Goal: Check status: Check status

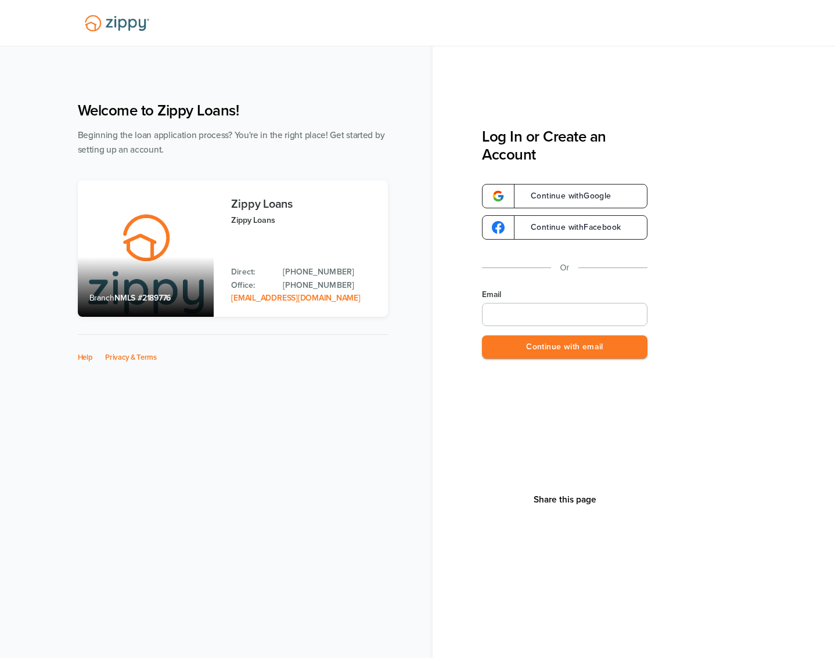
type input "**********"
click at [542, 340] on button "Continue with email" at bounding box center [564, 348] width 165 height 24
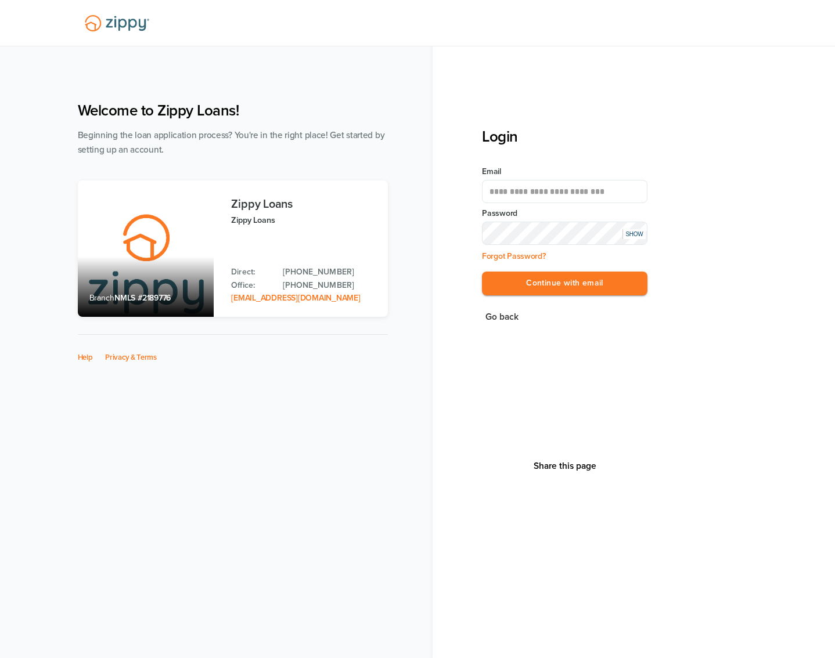
click at [596, 296] on div "**********" at bounding box center [564, 237] width 165 height 143
click at [597, 290] on button "Continue with email" at bounding box center [564, 284] width 165 height 24
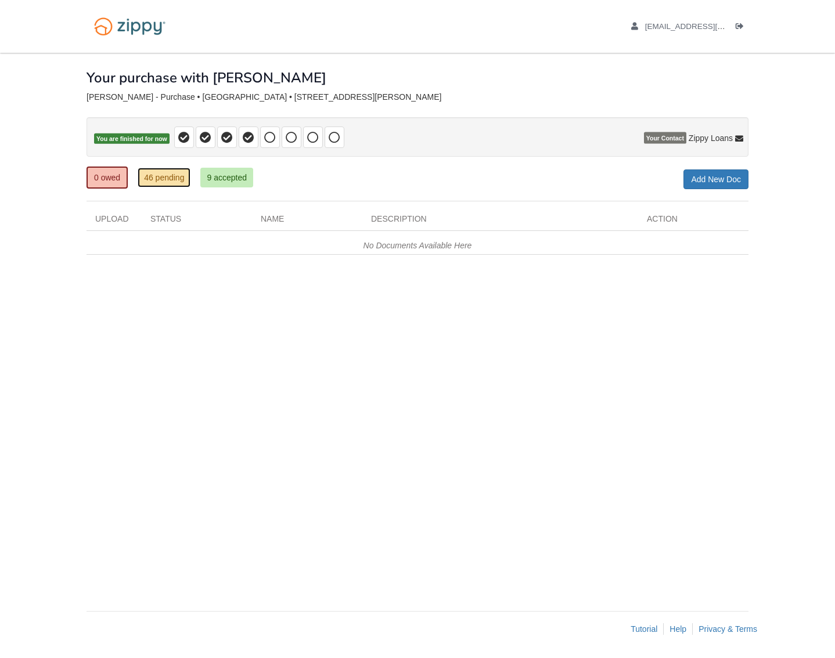
click at [170, 181] on link "46 pending" at bounding box center [164, 178] width 53 height 20
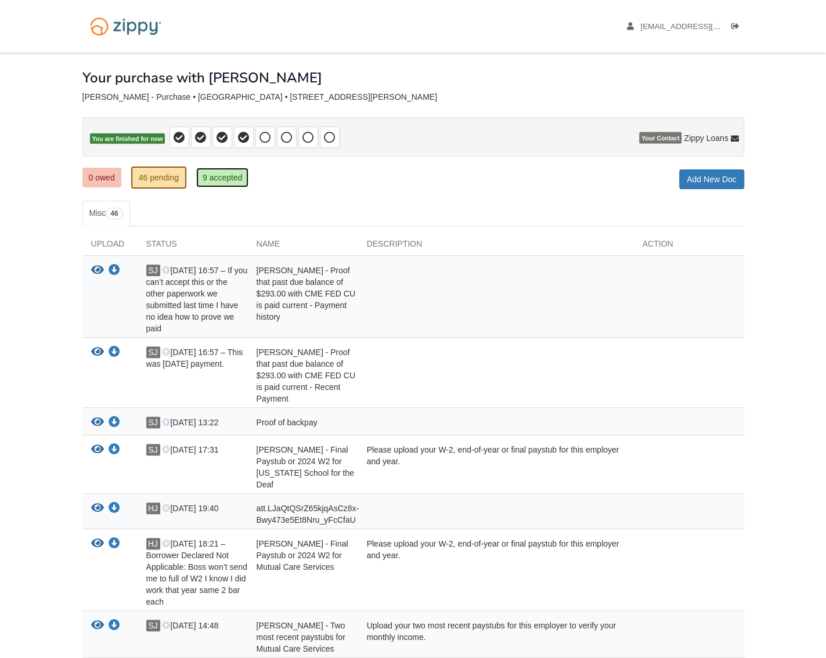
click at [210, 181] on link "9 accepted" at bounding box center [222, 178] width 53 height 20
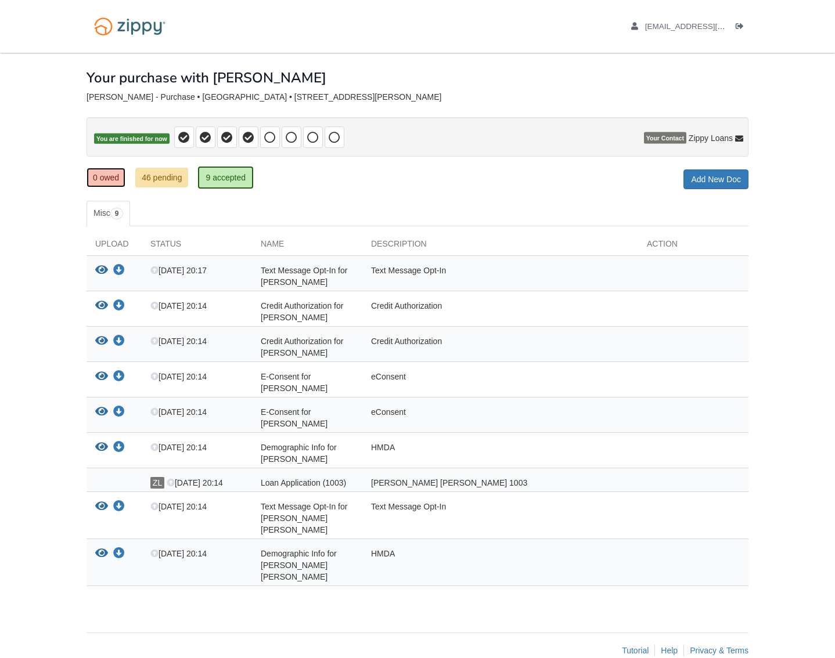
click at [121, 184] on link "0 owed" at bounding box center [106, 178] width 39 height 20
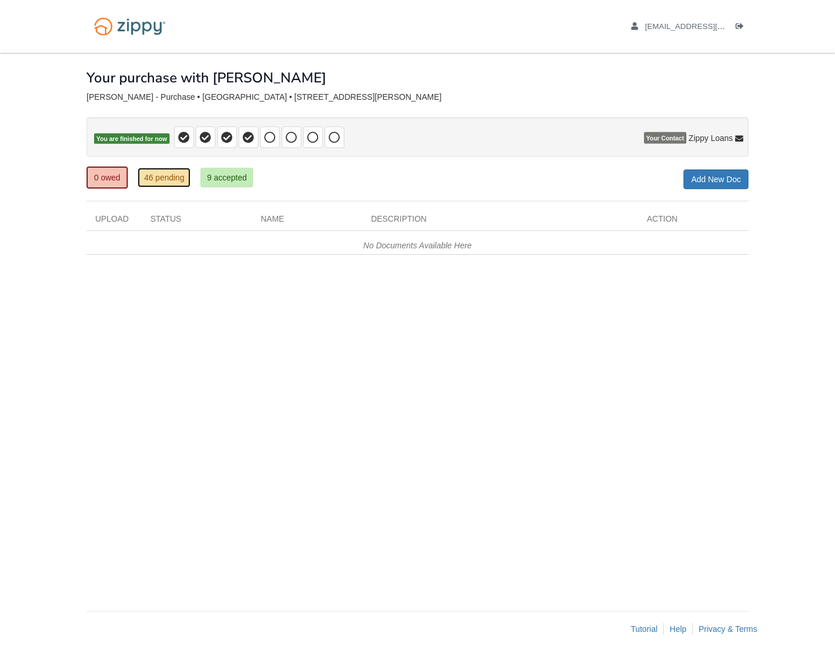
click at [163, 181] on link "46 pending" at bounding box center [164, 178] width 53 height 20
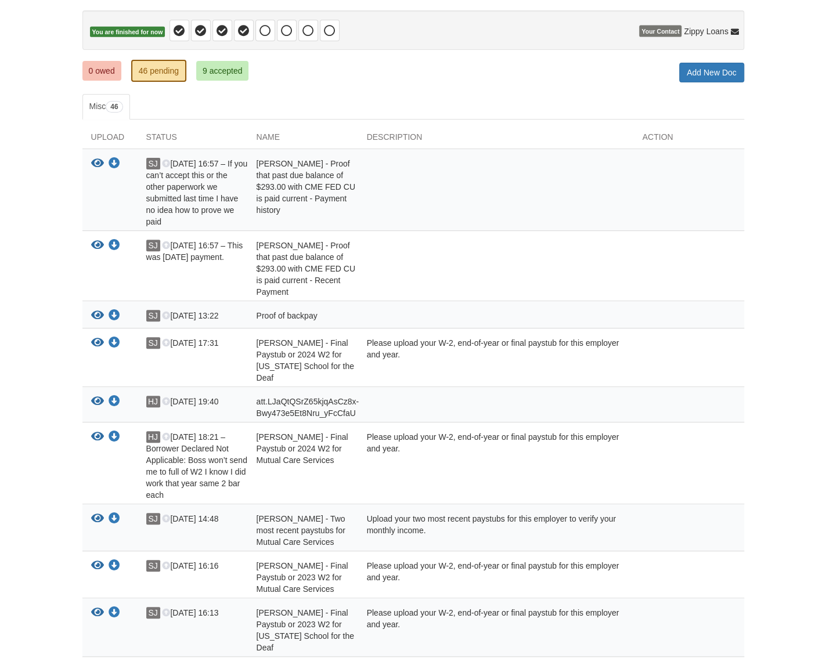
scroll to position [116, 0]
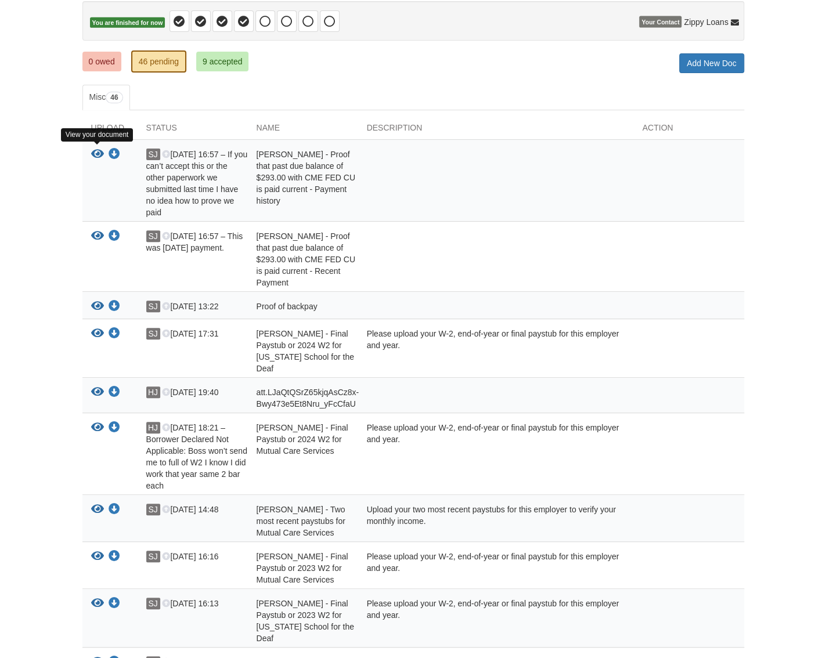
click at [97, 152] on icon "View Heather Jones - Proof that past due balance of $293.00 with CME FED CU is …" at bounding box center [97, 155] width 13 height 12
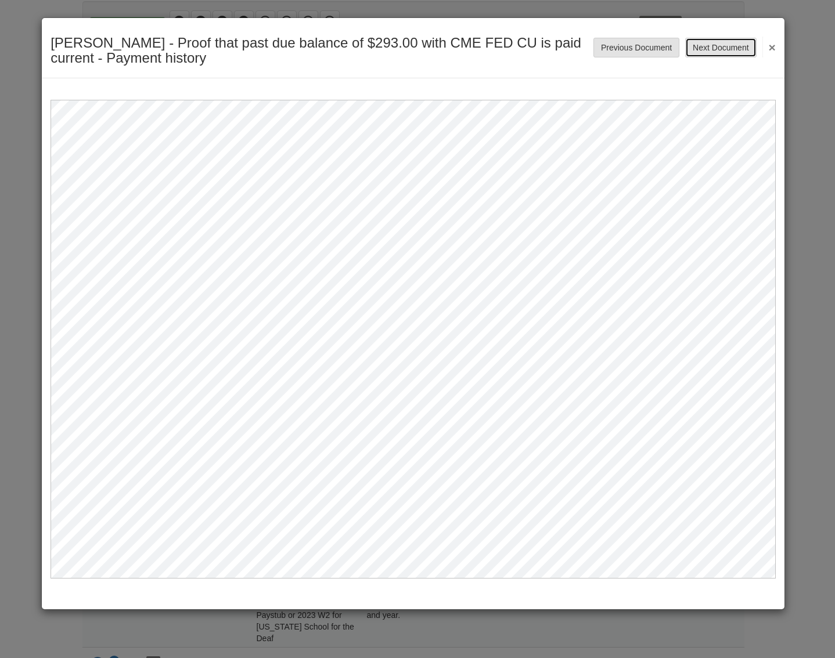
click at [722, 52] on button "Next Document" at bounding box center [720, 48] width 71 height 20
click at [723, 50] on button "Next Document" at bounding box center [720, 48] width 71 height 20
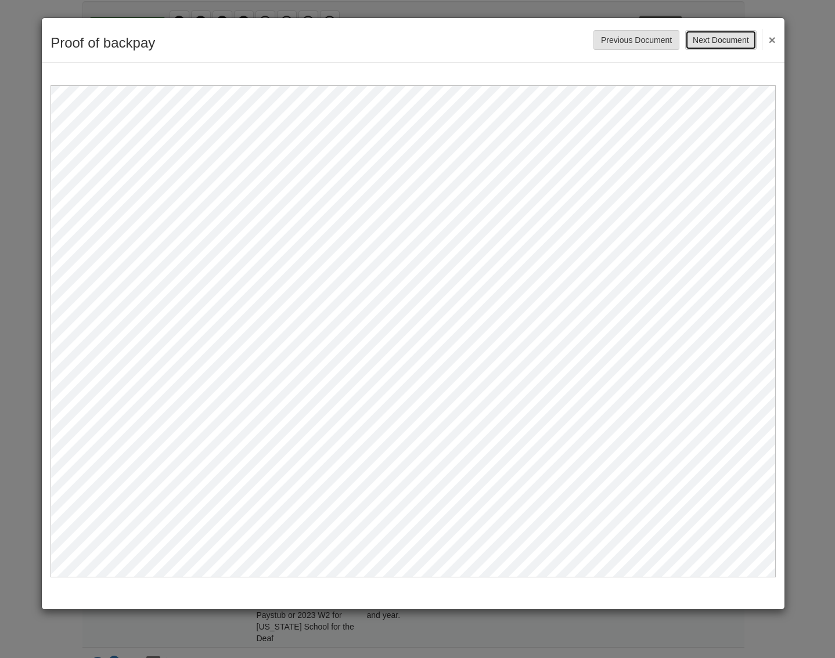
click at [722, 44] on button "Next Document" at bounding box center [720, 40] width 71 height 20
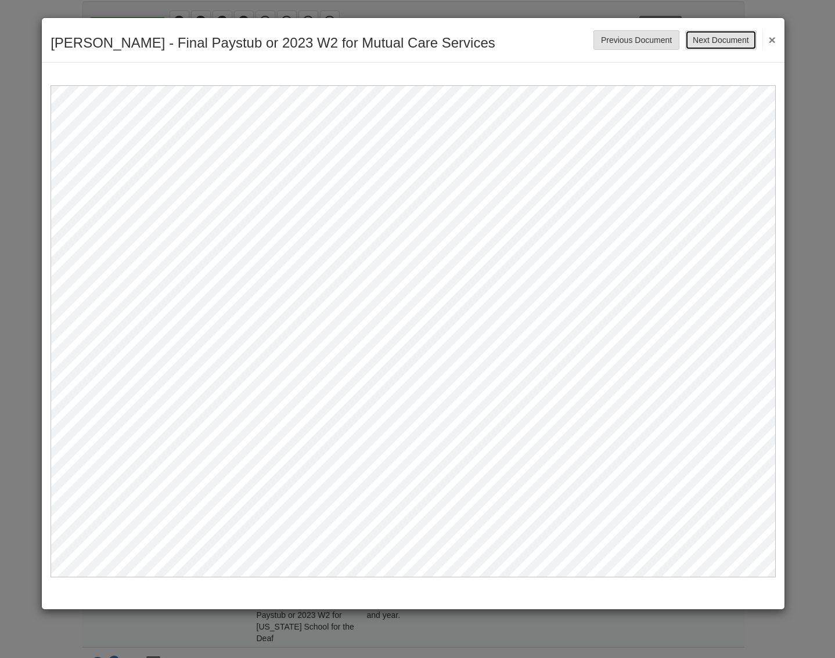
click at [722, 44] on button "Next Document" at bounding box center [720, 40] width 71 height 20
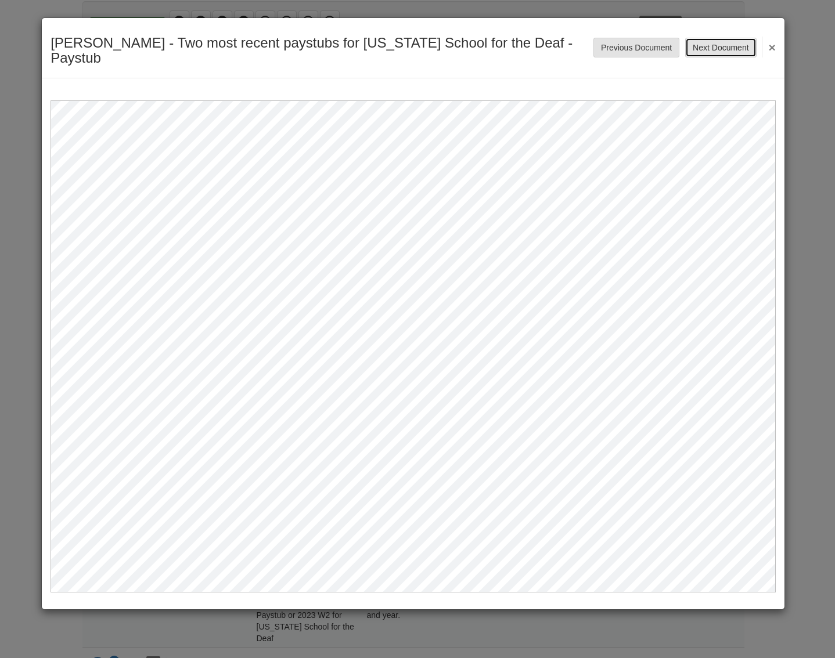
click at [722, 43] on button "Next Document" at bounding box center [720, 48] width 71 height 20
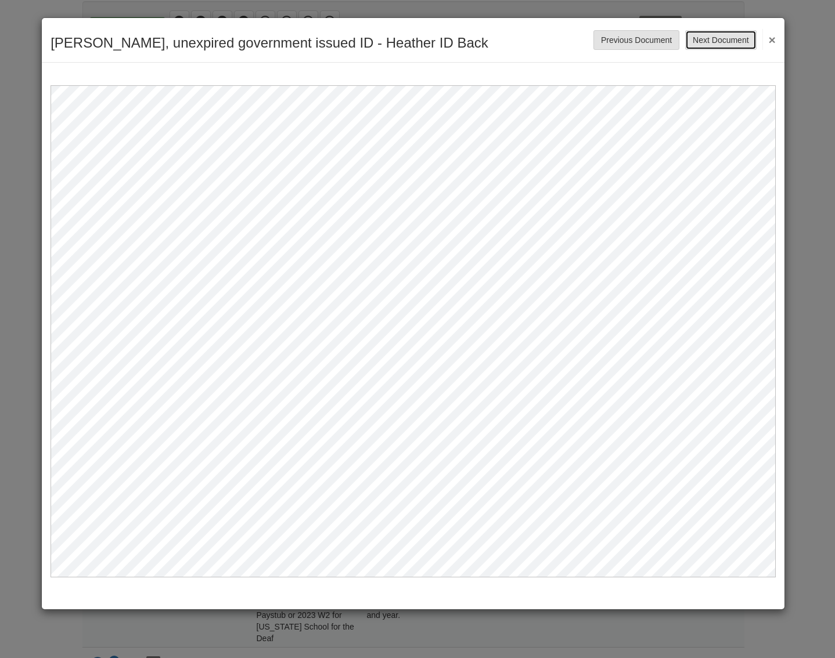
click at [722, 43] on button "Next Document" at bounding box center [720, 40] width 71 height 20
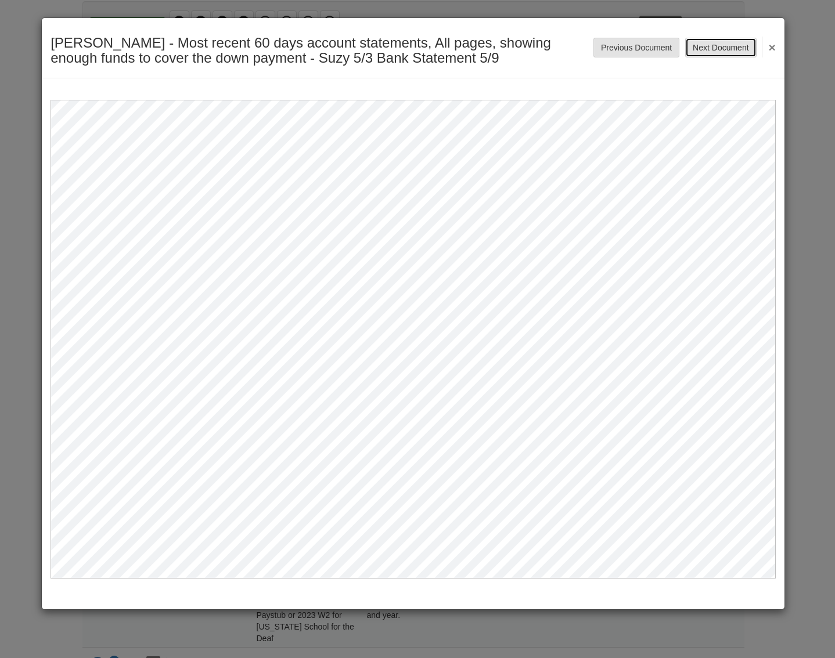
click at [722, 43] on button "Next Document" at bounding box center [720, 48] width 71 height 20
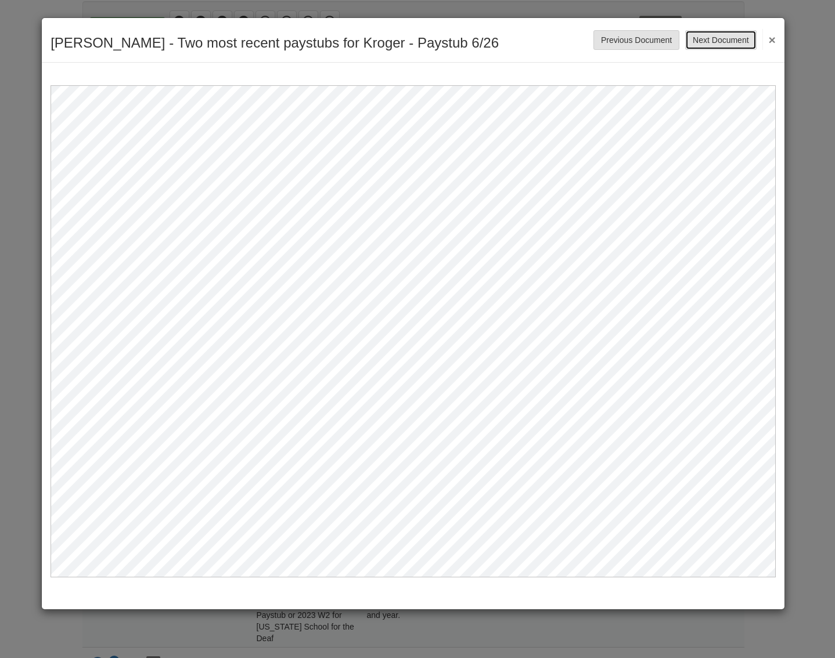
click at [722, 42] on button "Next Document" at bounding box center [720, 40] width 71 height 20
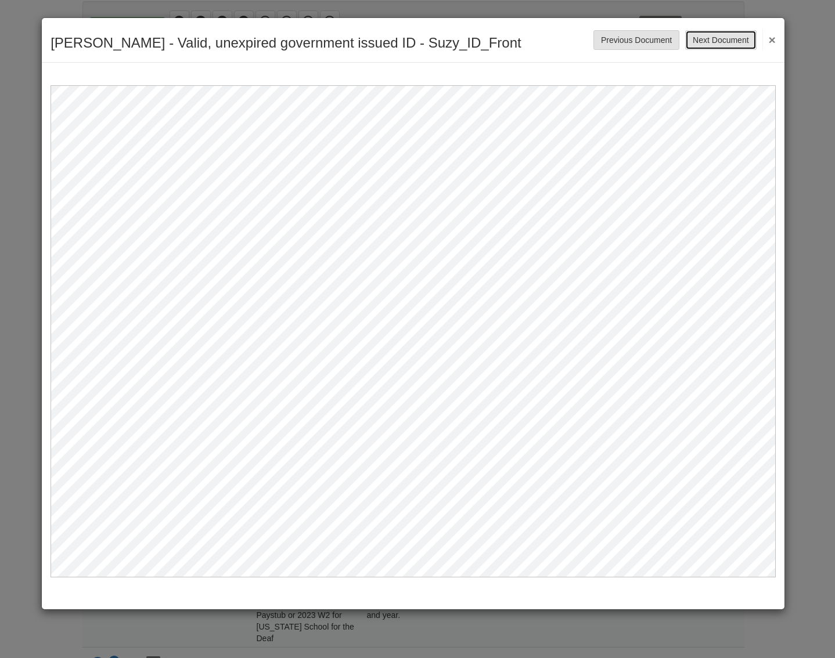
click at [722, 42] on button "Next Document" at bounding box center [720, 40] width 71 height 20
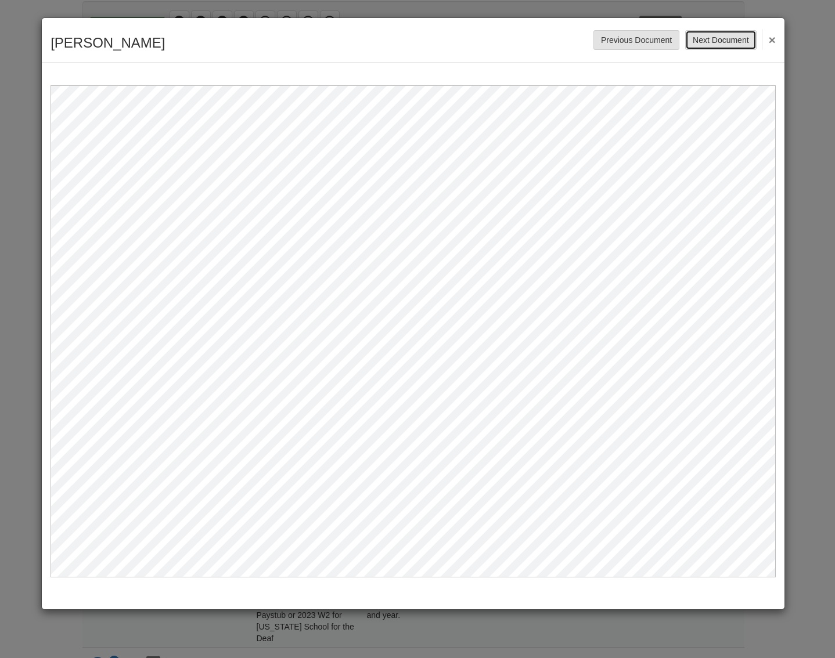
click at [722, 42] on button "Next Document" at bounding box center [720, 40] width 71 height 20
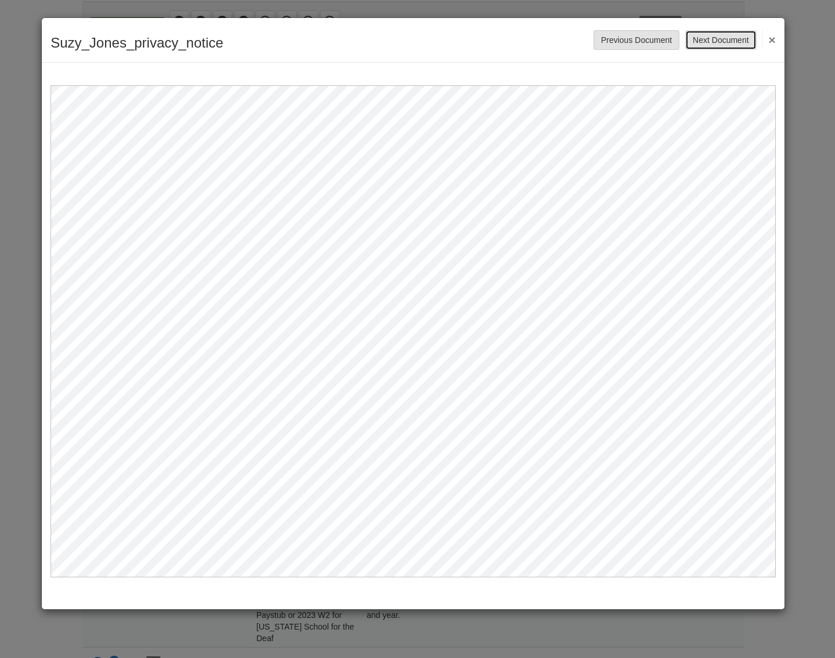
click at [722, 41] on button "Next Document" at bounding box center [720, 40] width 71 height 20
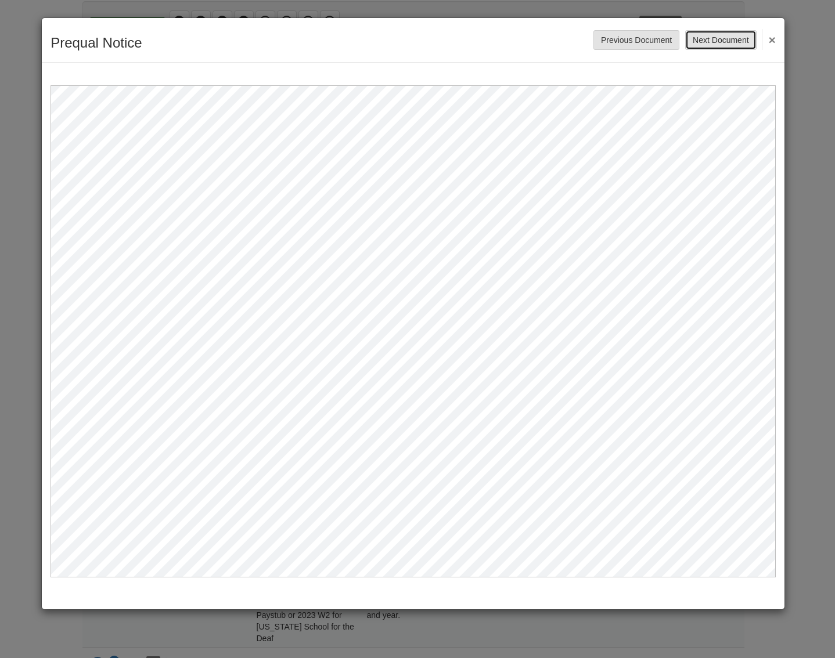
click at [722, 41] on button "Next Document" at bounding box center [720, 40] width 71 height 20
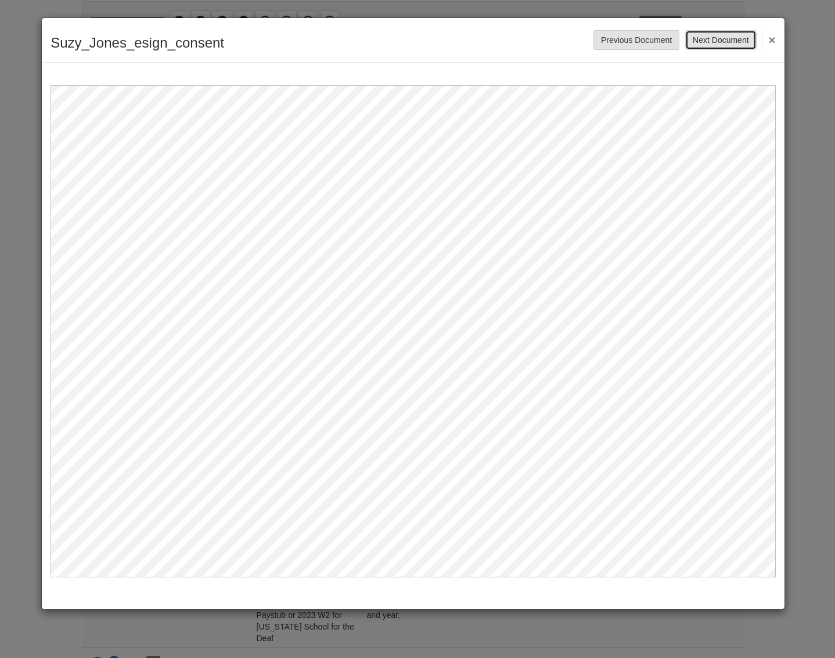
click at [722, 41] on button "Next Document" at bounding box center [720, 40] width 71 height 20
click at [721, 41] on button "Next Document" at bounding box center [720, 40] width 71 height 20
click at [720, 39] on button "Next Document" at bounding box center [720, 40] width 71 height 20
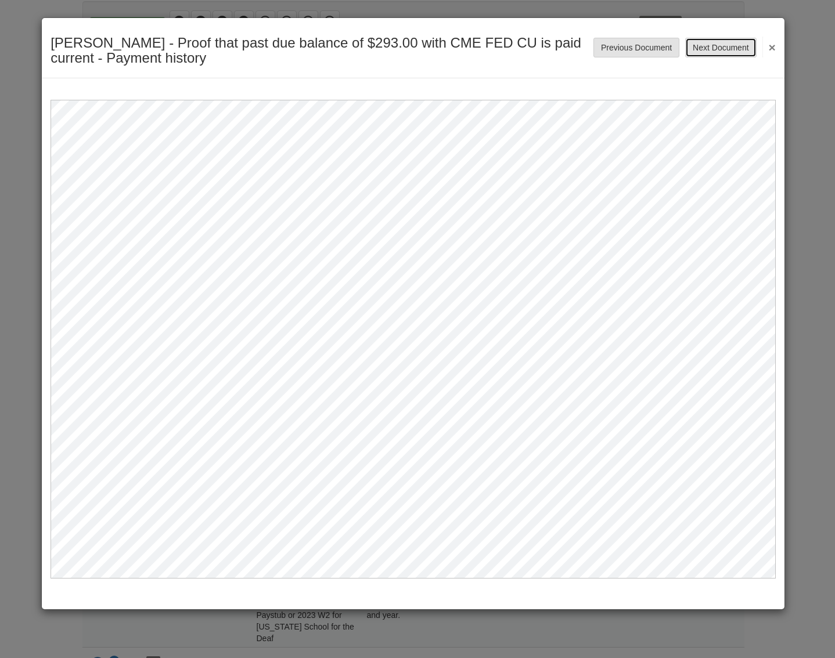
click at [719, 38] on button "Next Document" at bounding box center [720, 48] width 71 height 20
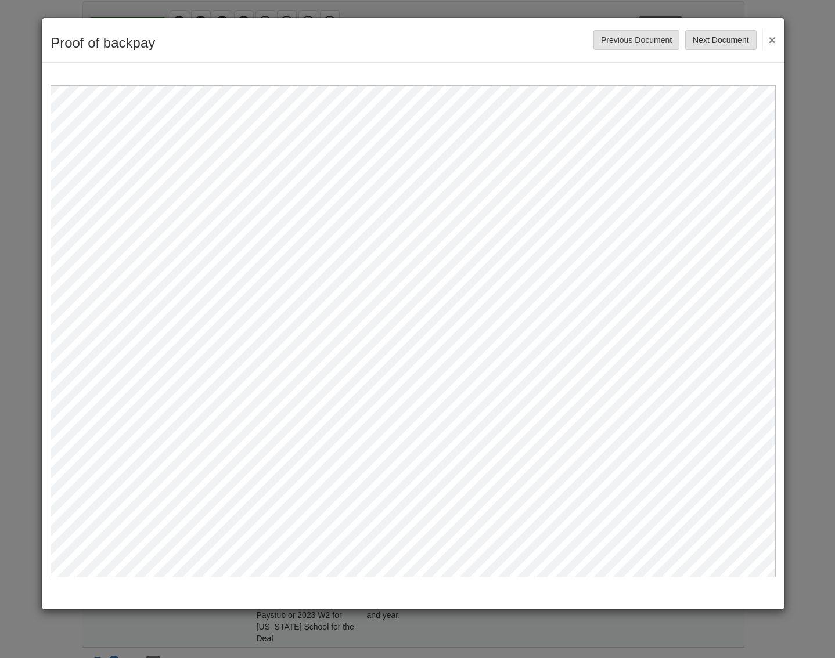
click at [769, 39] on button "×" at bounding box center [768, 39] width 13 height 21
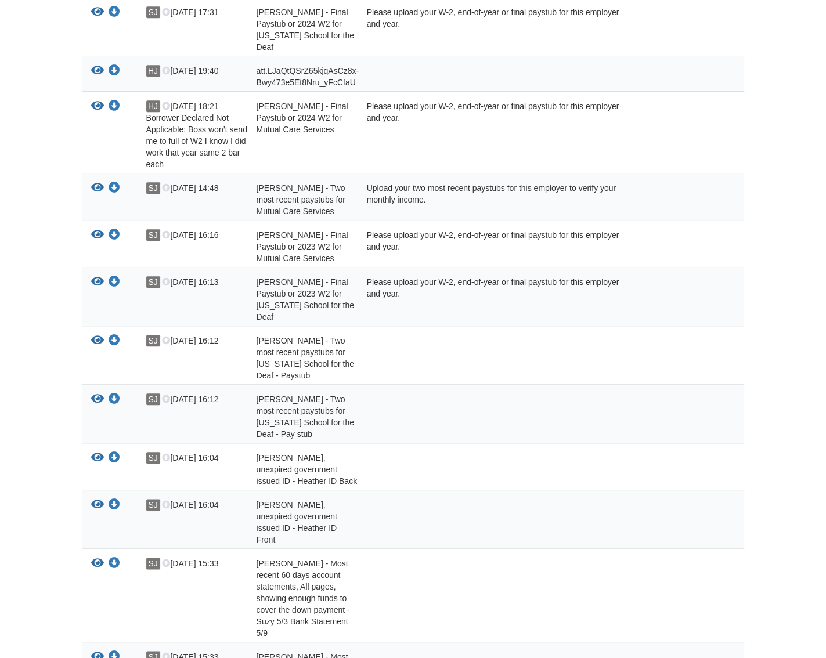
scroll to position [0, 0]
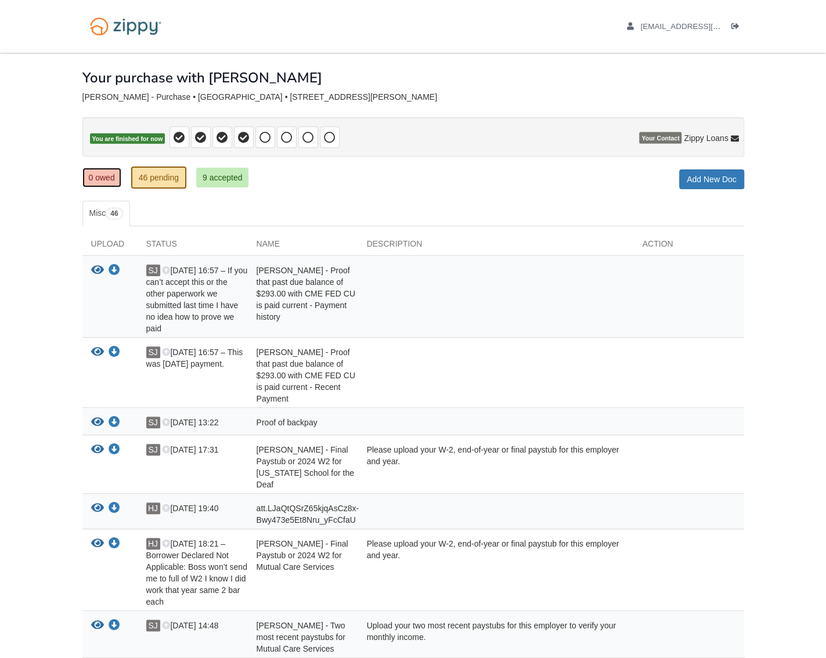
click at [99, 181] on link "0 owed" at bounding box center [101, 178] width 39 height 20
